Goal: Task Accomplishment & Management: Use online tool/utility

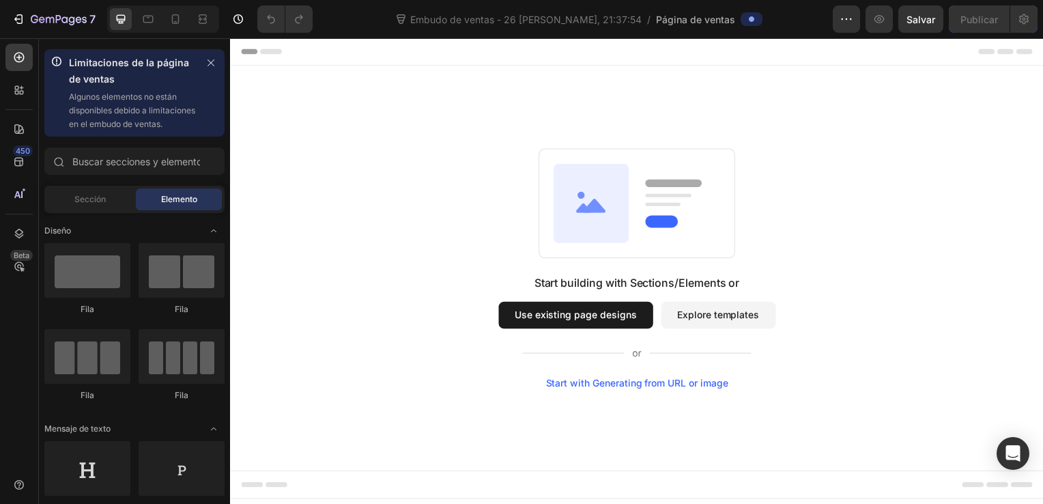
click at [618, 314] on button "Use existing page designs" at bounding box center [578, 317] width 156 height 27
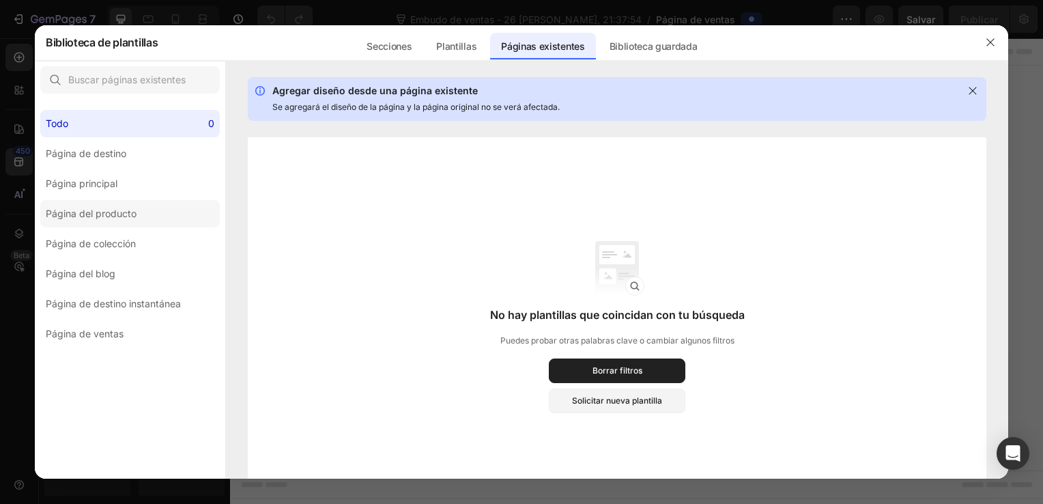
click at [128, 212] on div "Página del producto" at bounding box center [91, 213] width 91 height 16
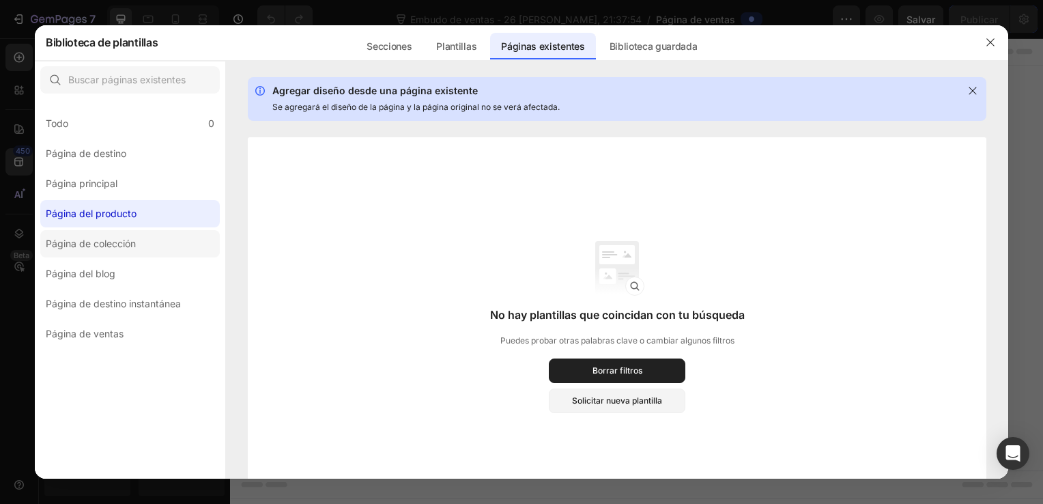
click at [115, 250] on div "Página de colección" at bounding box center [91, 243] width 90 height 16
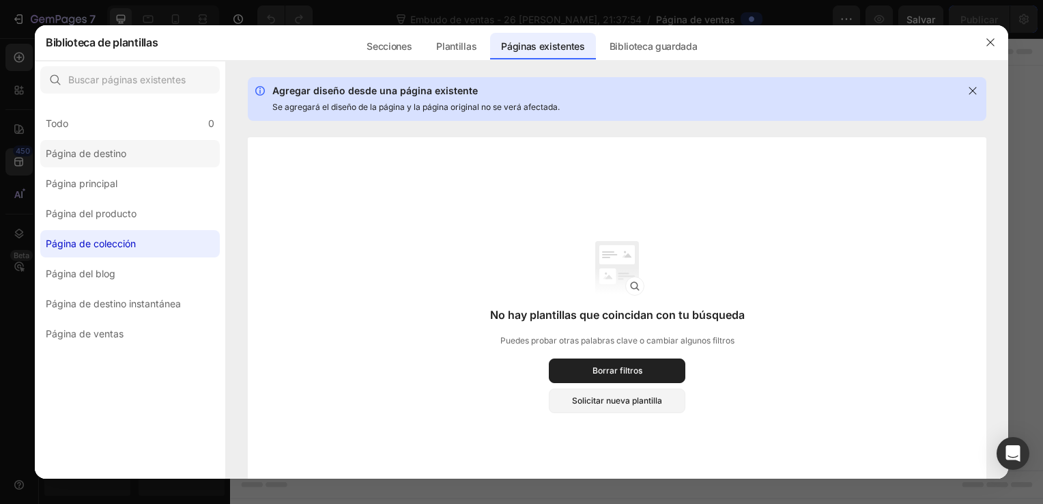
click at [105, 164] on label "Página de destino" at bounding box center [129, 153] width 179 height 27
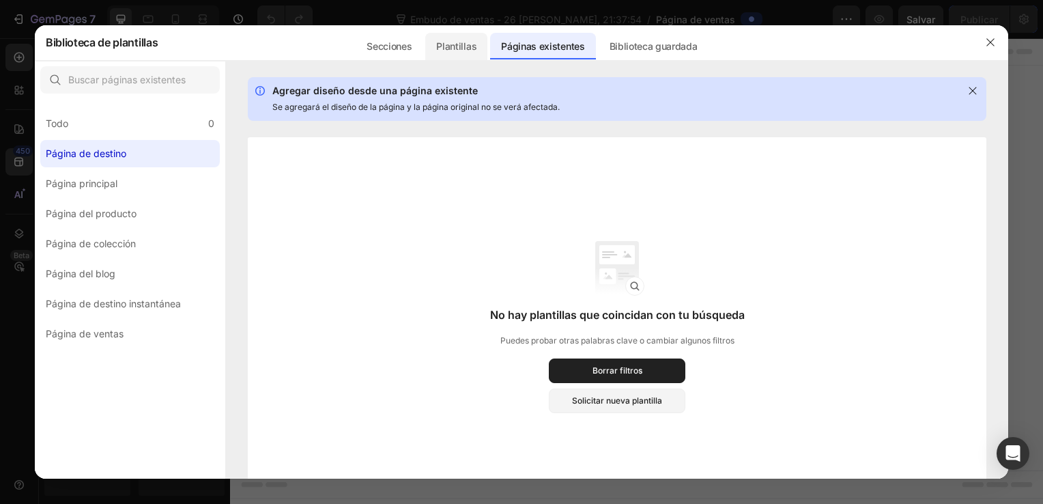
click at [467, 42] on div "Plantillas" at bounding box center [456, 46] width 62 height 27
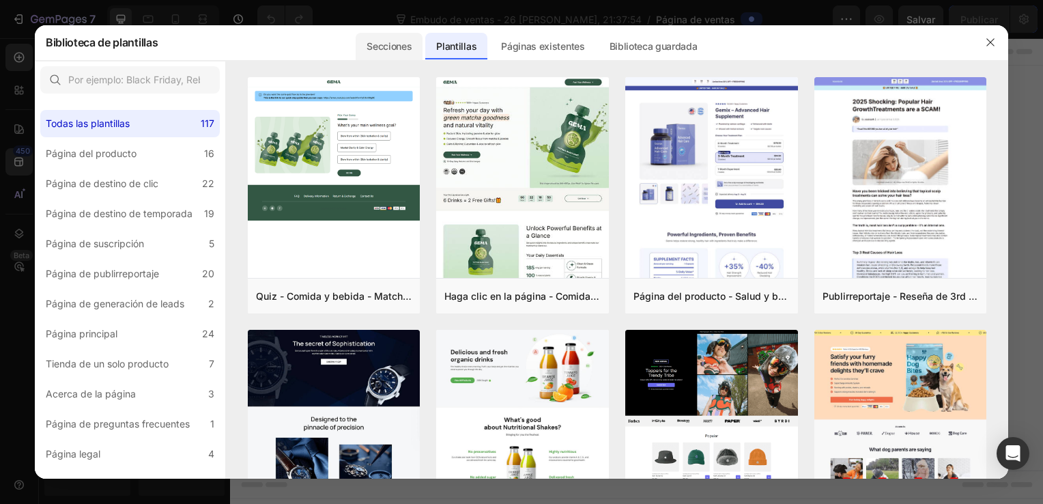
click at [382, 50] on div "Secciones" at bounding box center [389, 46] width 67 height 27
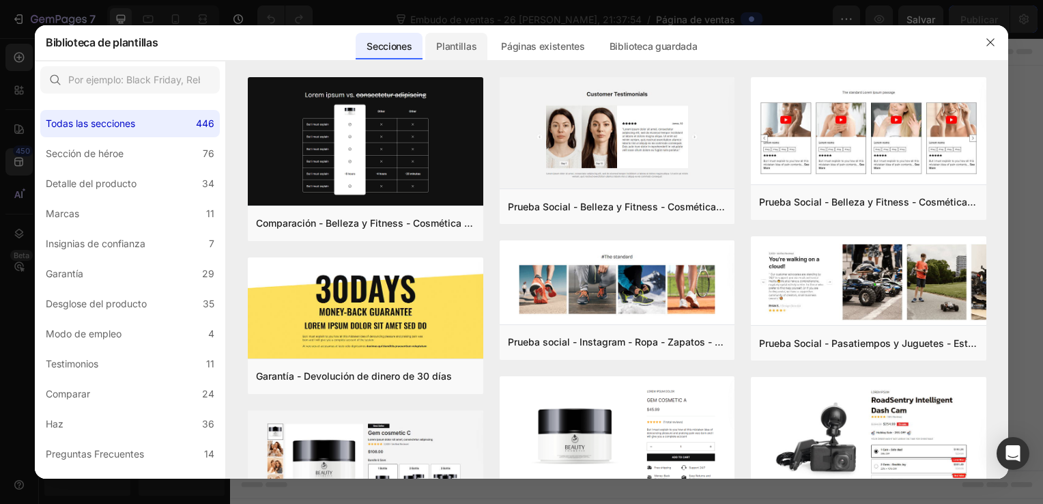
click at [448, 40] on div "Plantillas" at bounding box center [456, 46] width 62 height 27
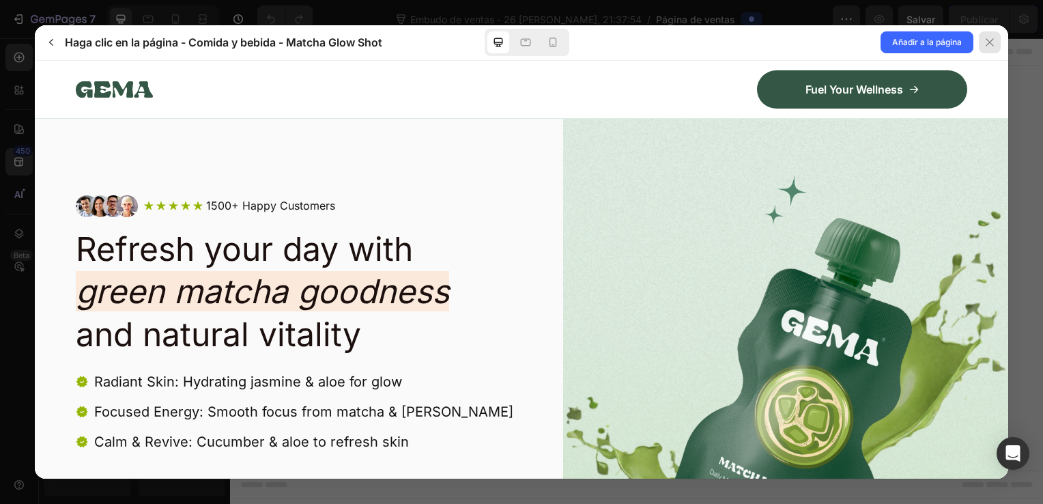
click at [987, 42] on icon at bounding box center [989, 42] width 11 height 11
